Goal: Task Accomplishment & Management: Use online tool/utility

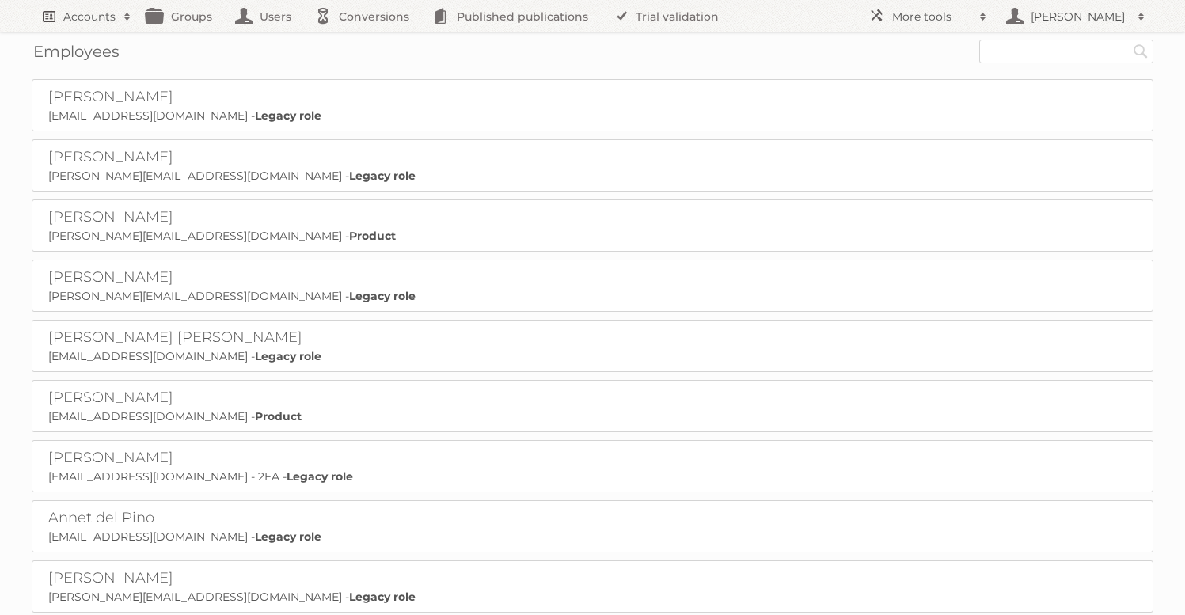
click at [94, 23] on h2 "Accounts" at bounding box center [89, 17] width 52 height 16
type input"] "gisele"
click at [365, 40] on input "Search" at bounding box center [377, 52] width 24 height 24
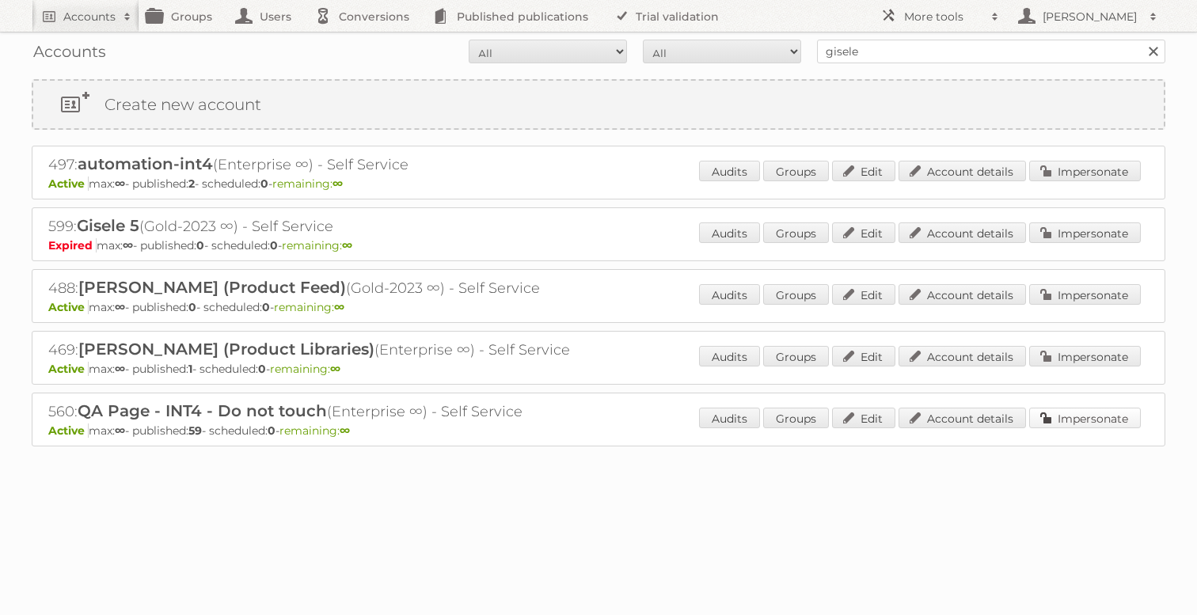
click at [1089, 417] on link "Impersonate" at bounding box center [1085, 418] width 112 height 21
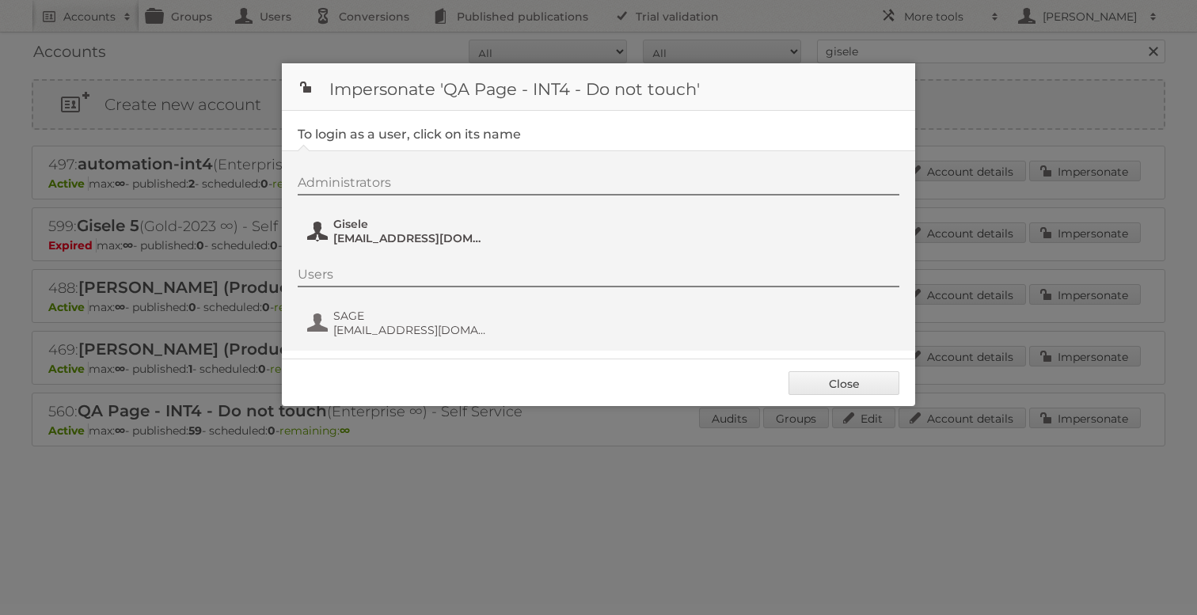
click at [416, 237] on span "[EMAIL_ADDRESS][DOMAIN_NAME]" at bounding box center [410, 238] width 154 height 14
